Goal: Information Seeking & Learning: Check status

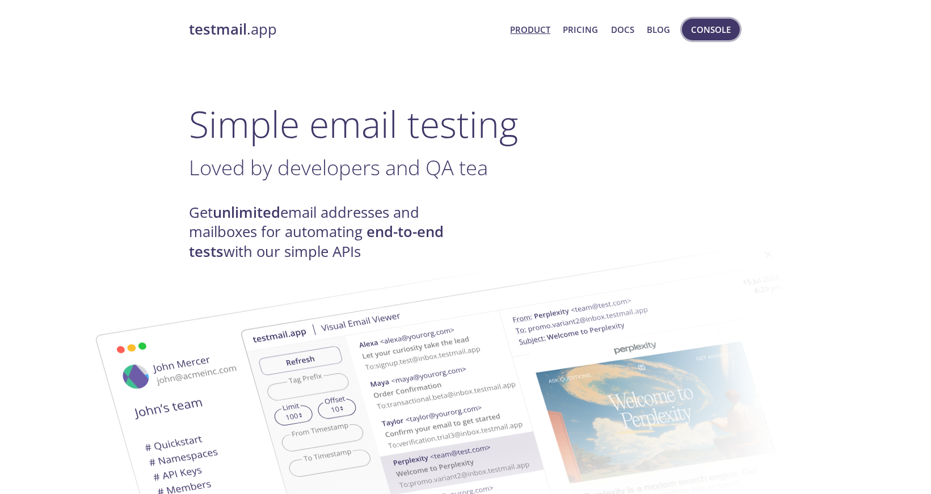
click at [698, 31] on span "Console" at bounding box center [711, 29] width 40 height 15
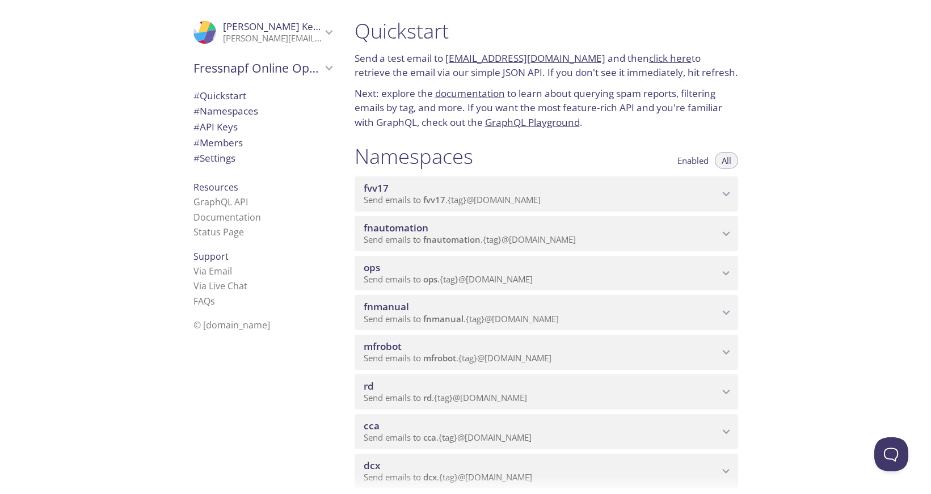
click at [561, 414] on div "cca Send emails to cca . {tag} @[DOMAIN_NAME]" at bounding box center [545, 431] width 383 height 35
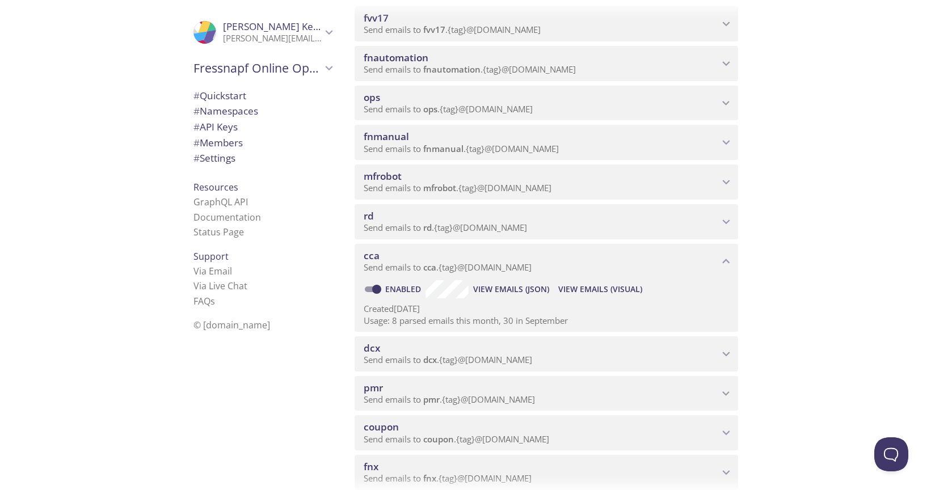
click at [605, 282] on span "View Emails (Visual)" at bounding box center [600, 289] width 84 height 14
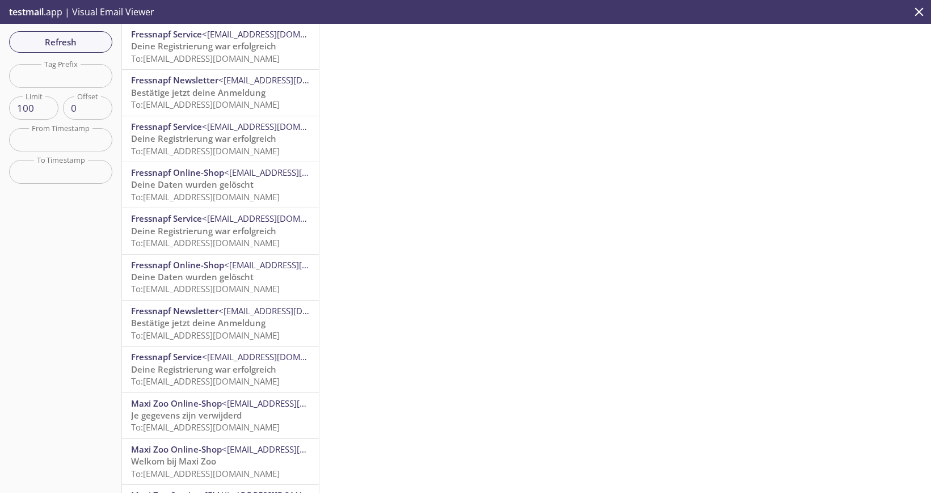
click at [102, 277] on div "Refresh Filters Tag Prefix Tag Prefix Limit 100 Limit Offset 0 Offset From Time…" at bounding box center [61, 258] width 122 height 469
click at [450, 145] on div at bounding box center [624, 258] width 611 height 469
click at [233, 53] on span "To: [EMAIL_ADDRESS][DOMAIN_NAME]" at bounding box center [205, 58] width 149 height 11
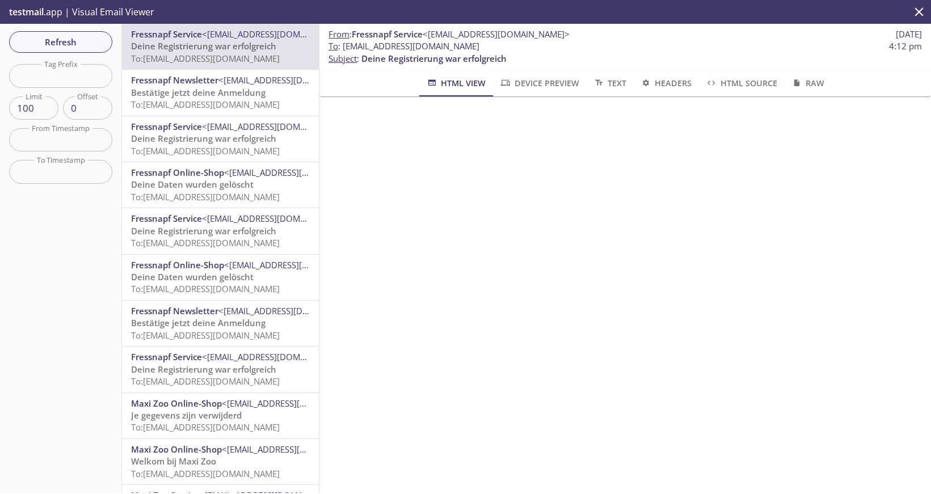
click at [56, 70] on input "text" at bounding box center [60, 75] width 103 height 23
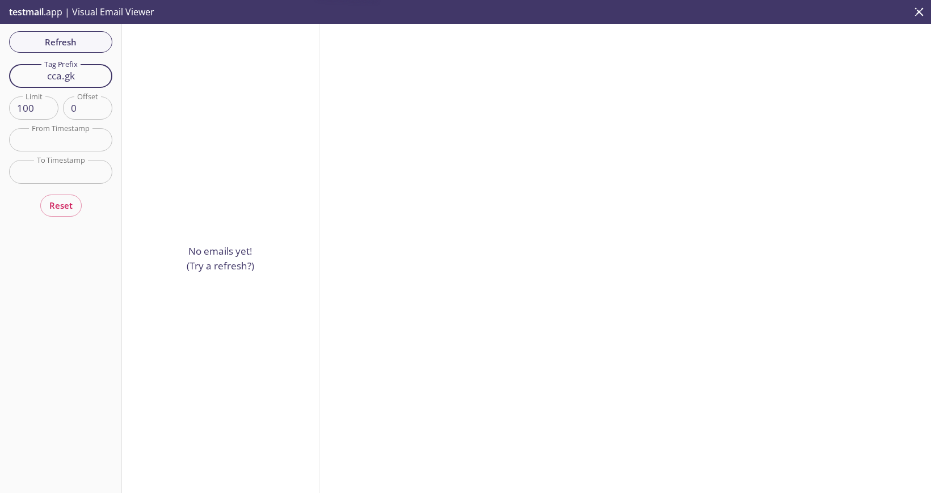
click at [100, 71] on input "cca.gk" at bounding box center [60, 75] width 103 height 23
drag, startPoint x: 57, startPoint y: 76, endPoint x: 0, endPoint y: 73, distance: 56.8
click at [0, 71] on div "Refresh Filters Tag Prefix cca.gk Tag Prefix Limit 100 Limit Offset 0 Offset Fr…" at bounding box center [61, 258] width 122 height 469
type input "gk"
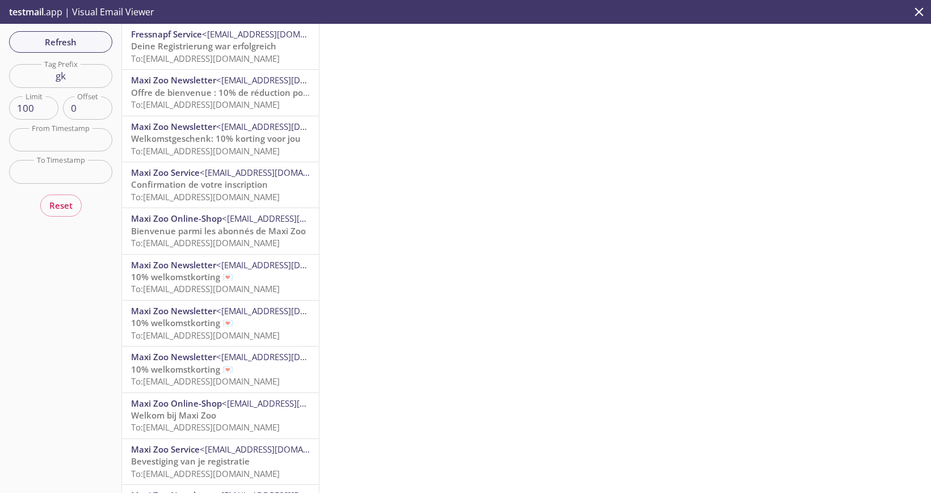
click at [214, 53] on span "To: [EMAIL_ADDRESS][DOMAIN_NAME]" at bounding box center [205, 58] width 149 height 11
